Goal: Navigation & Orientation: Go to known website

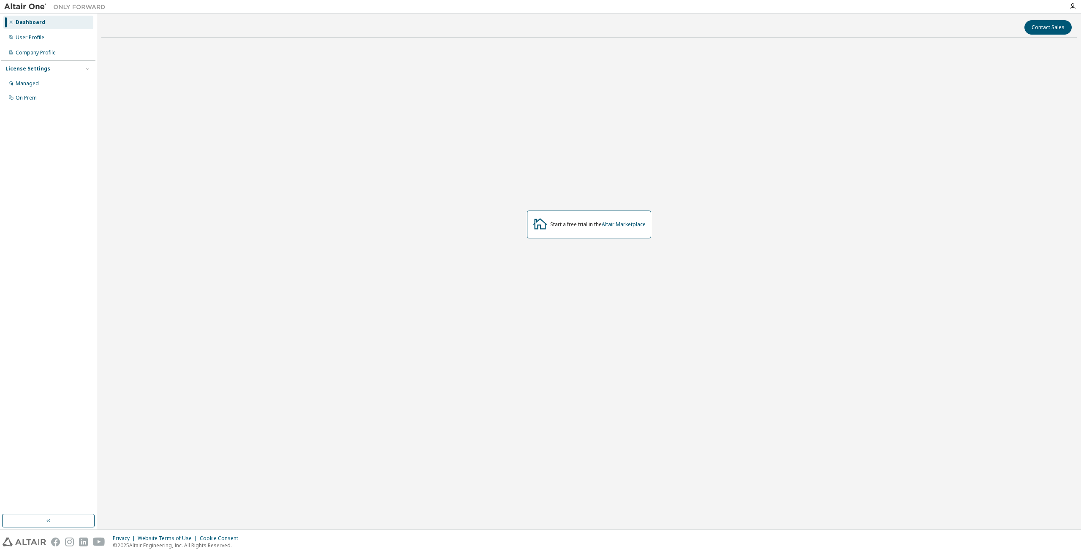
click at [574, 222] on div "Start a free trial in the Altair Marketplace" at bounding box center [597, 224] width 95 height 7
click at [627, 225] on link "Altair Marketplace" at bounding box center [624, 224] width 44 height 7
